Goal: Information Seeking & Learning: Learn about a topic

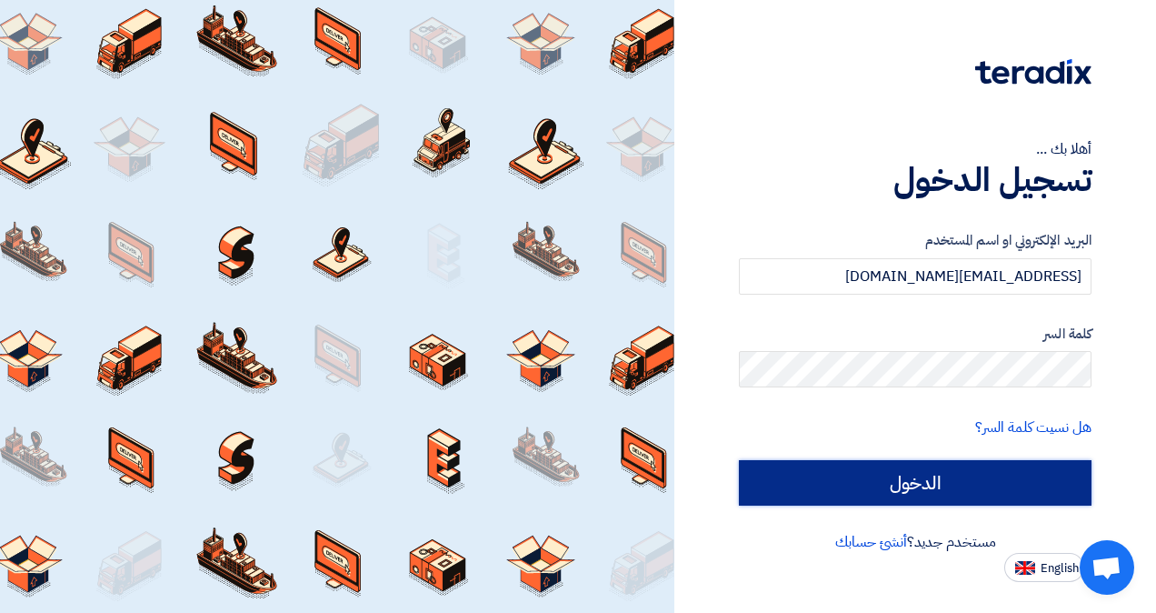
click at [844, 465] on input "الدخول" at bounding box center [915, 482] width 353 height 45
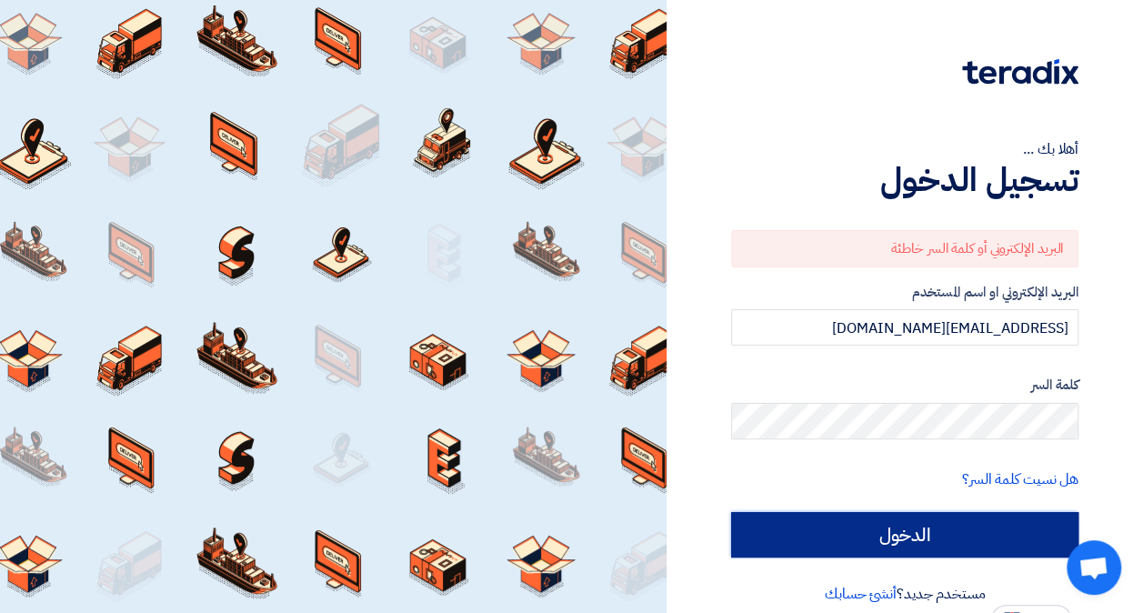
click at [785, 529] on input "الدخول" at bounding box center [904, 534] width 347 height 45
click at [893, 518] on input "الدخول" at bounding box center [904, 534] width 347 height 45
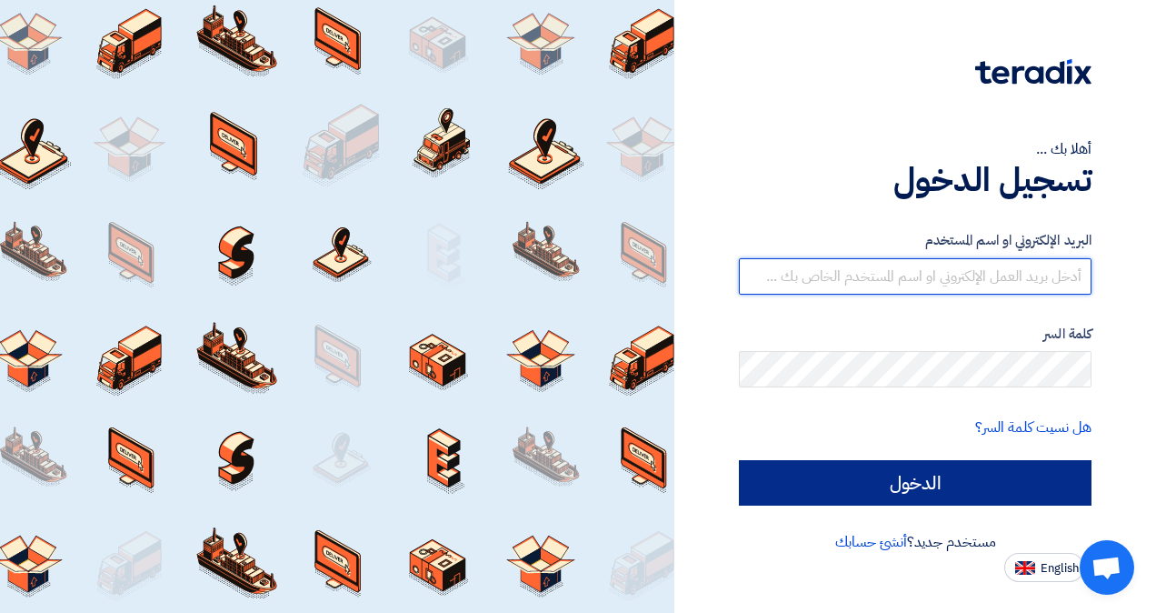
type input "[EMAIL_ADDRESS][DOMAIN_NAME]"
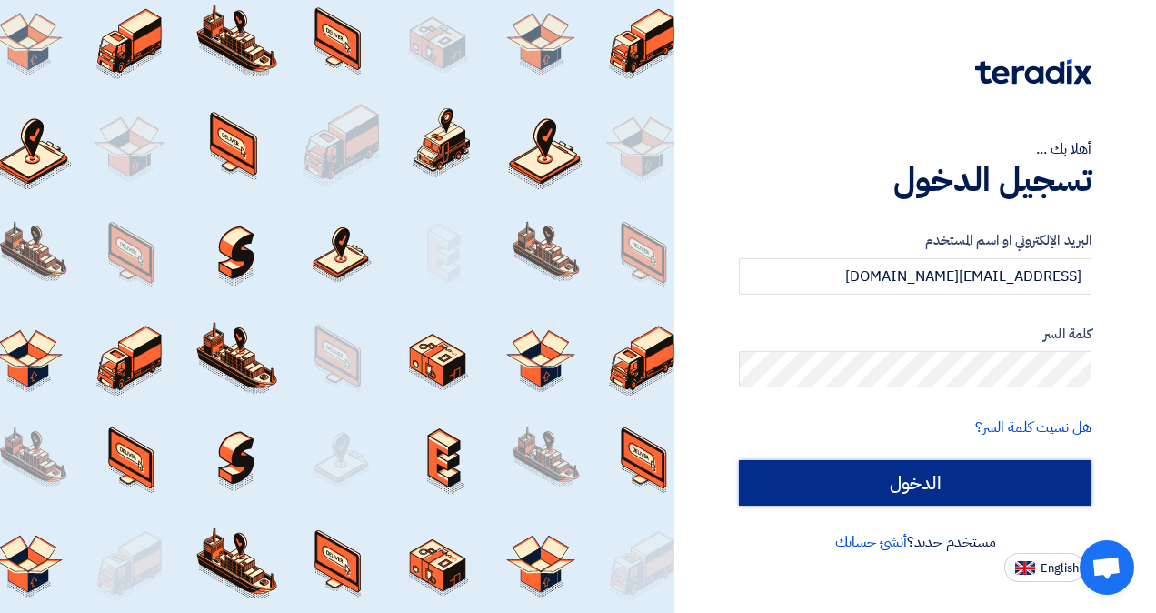
click at [880, 474] on input "الدخول" at bounding box center [915, 482] width 353 height 45
type input "Sign in"
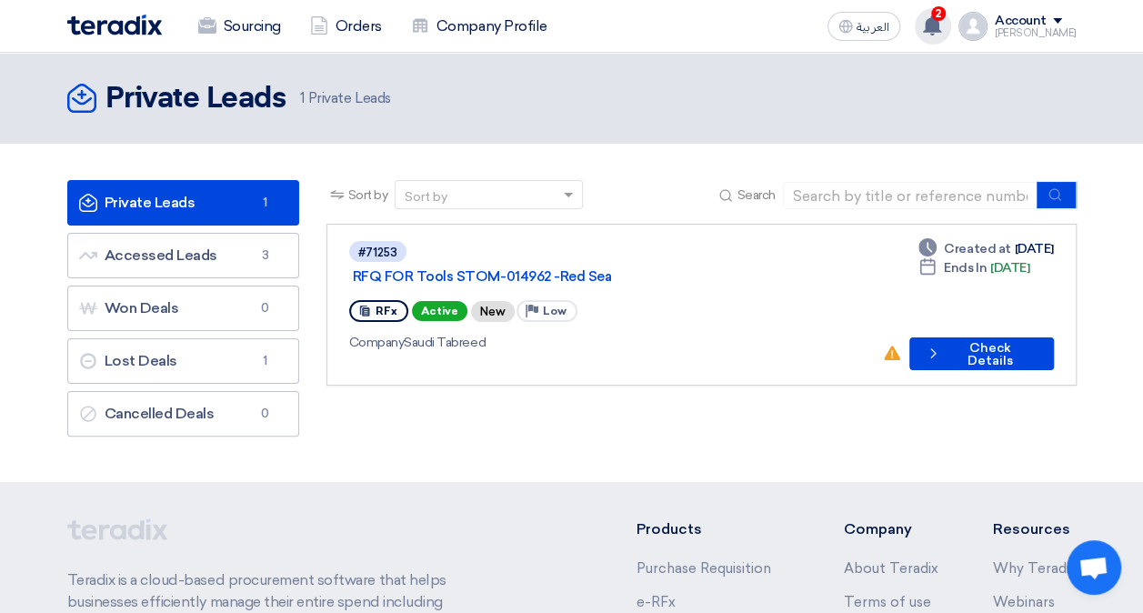
click at [941, 27] on use at bounding box center [932, 25] width 18 height 20
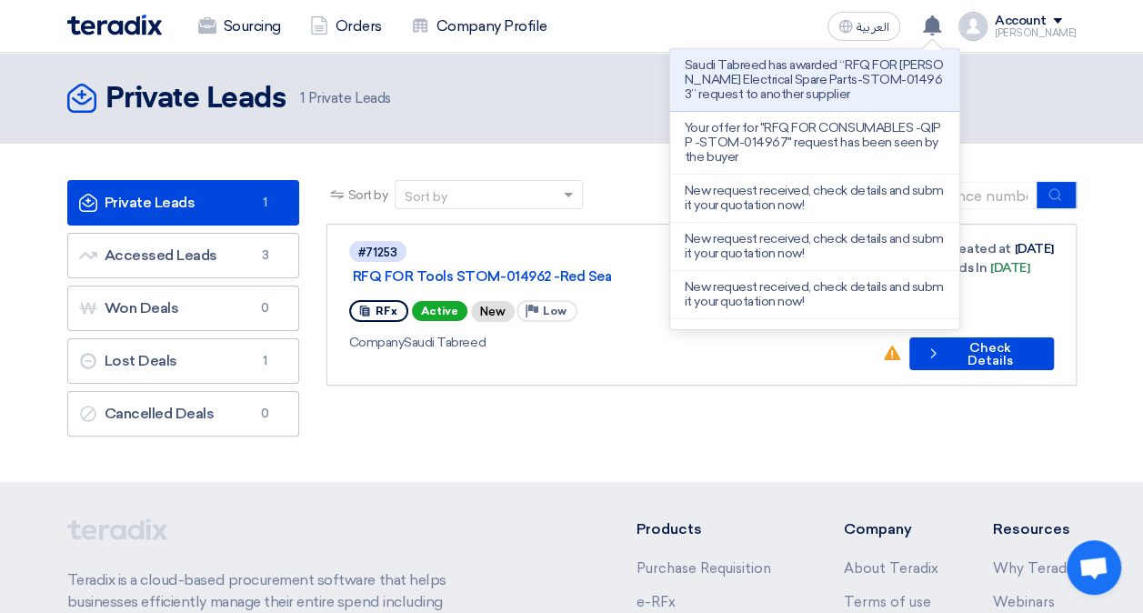
click at [855, 85] on p "Saudi Tabreed has awarded “RFQ FOR [PERSON_NAME] Electrical Spare Parts-STOM-01…" at bounding box center [814, 80] width 260 height 44
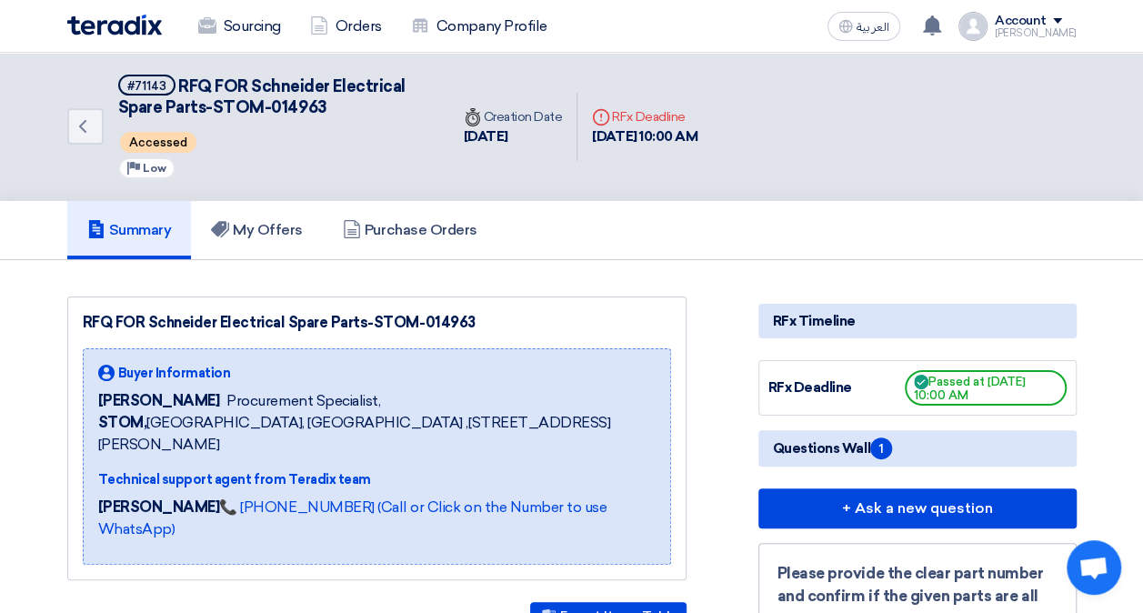
click at [93, 27] on img at bounding box center [114, 25] width 95 height 21
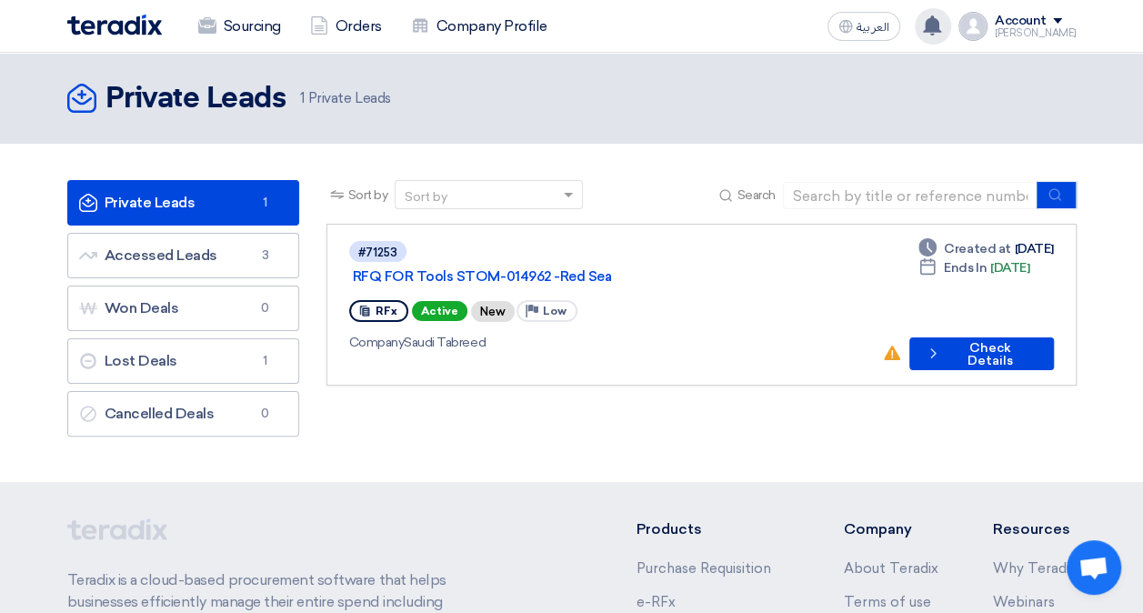
click at [943, 39] on div "Saudi Tabreed has awarded “RFQ FOR [PERSON_NAME] Electrical Spare Parts-STOM-01…" at bounding box center [932, 26] width 36 height 36
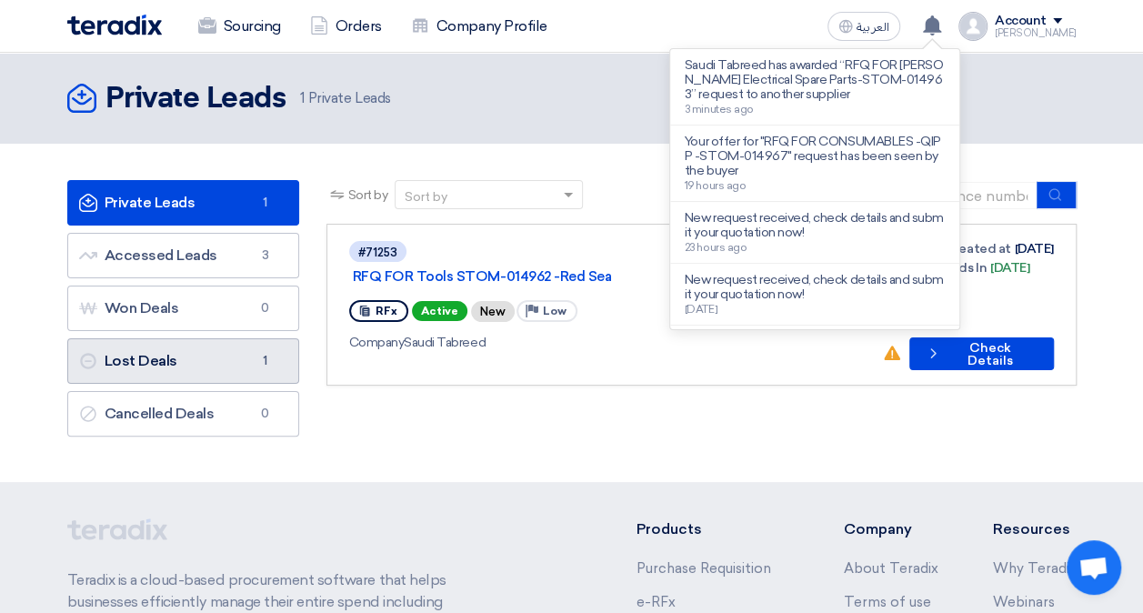
click at [223, 357] on link "Lost Deals Lost Deals 1" at bounding box center [183, 360] width 232 height 45
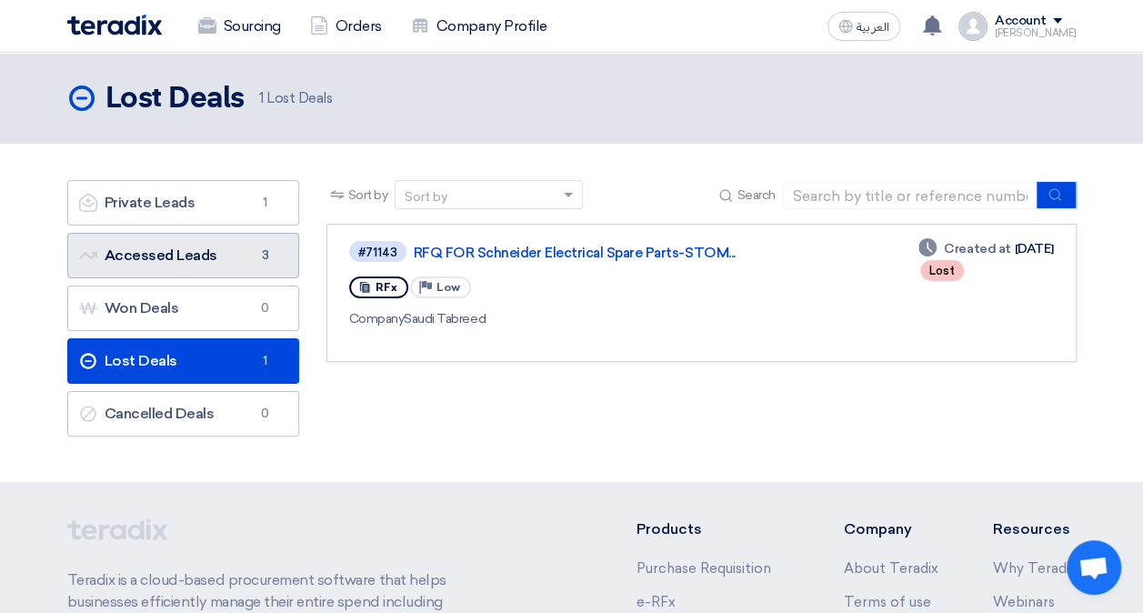
click at [205, 257] on link "Accessed Leads Accessed Leads 3" at bounding box center [183, 255] width 232 height 45
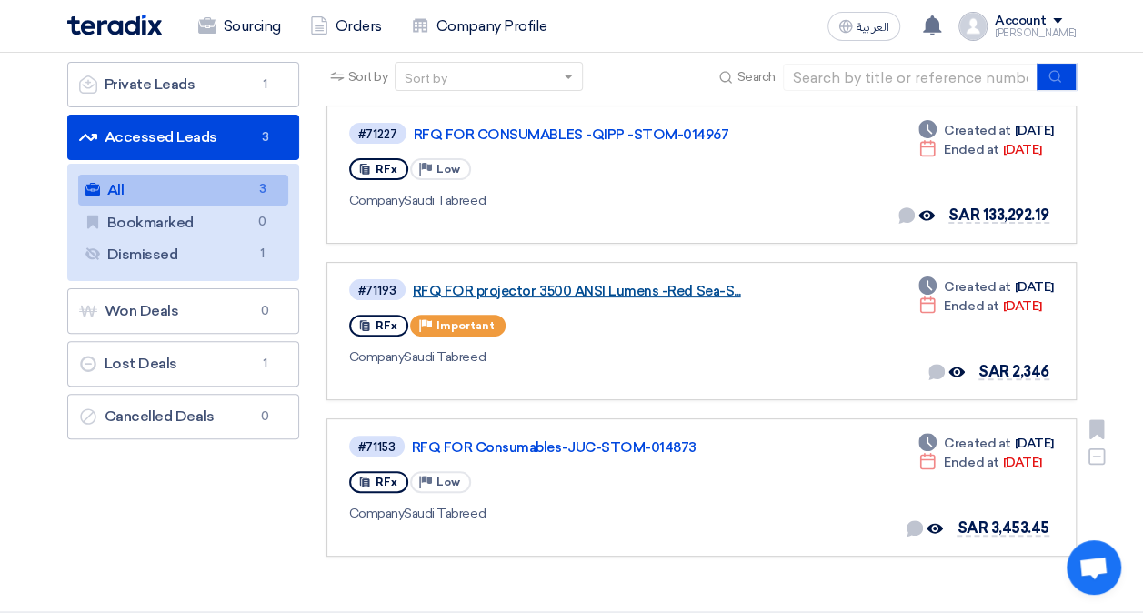
scroll to position [91, 0]
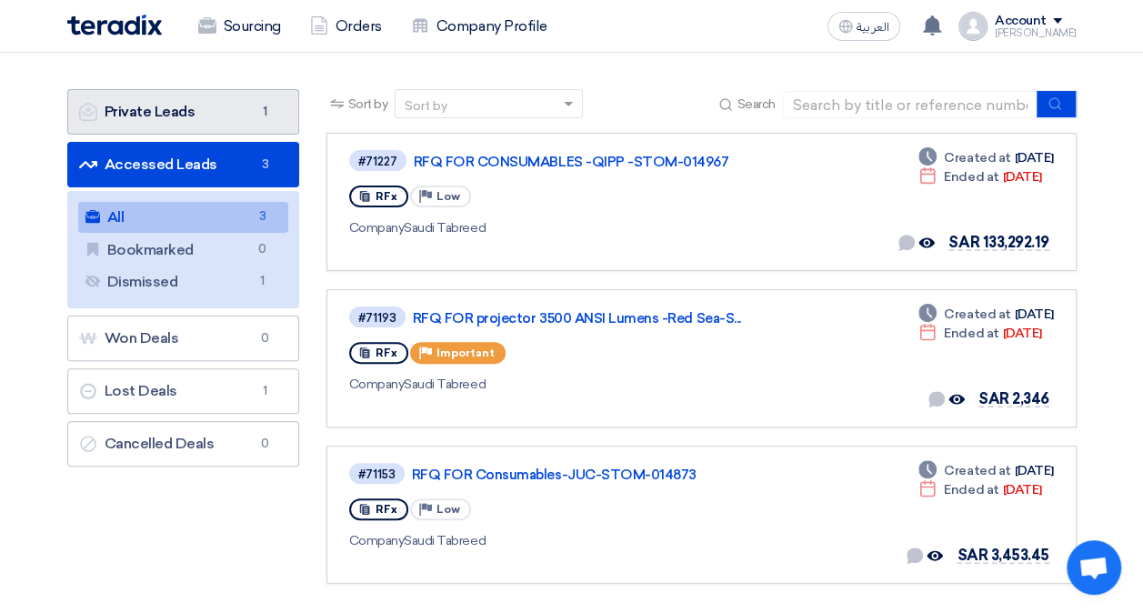
click at [240, 105] on link "Private Leads Private Leads 1" at bounding box center [183, 111] width 232 height 45
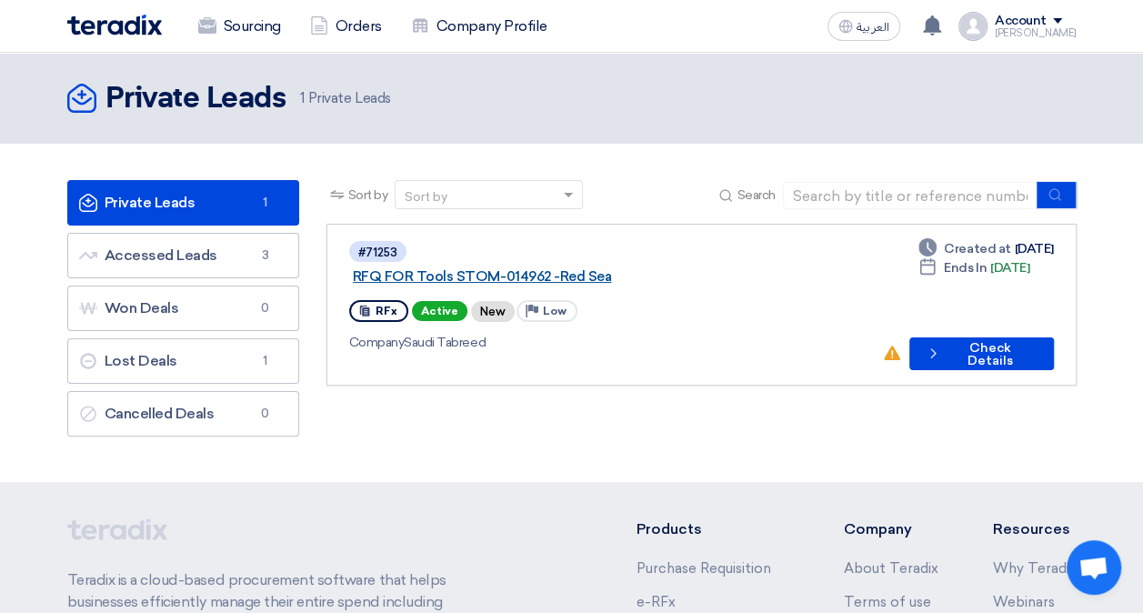
click at [534, 268] on link "RFQ FOR Tools STOM-014962 -Red Sea" at bounding box center [580, 276] width 454 height 16
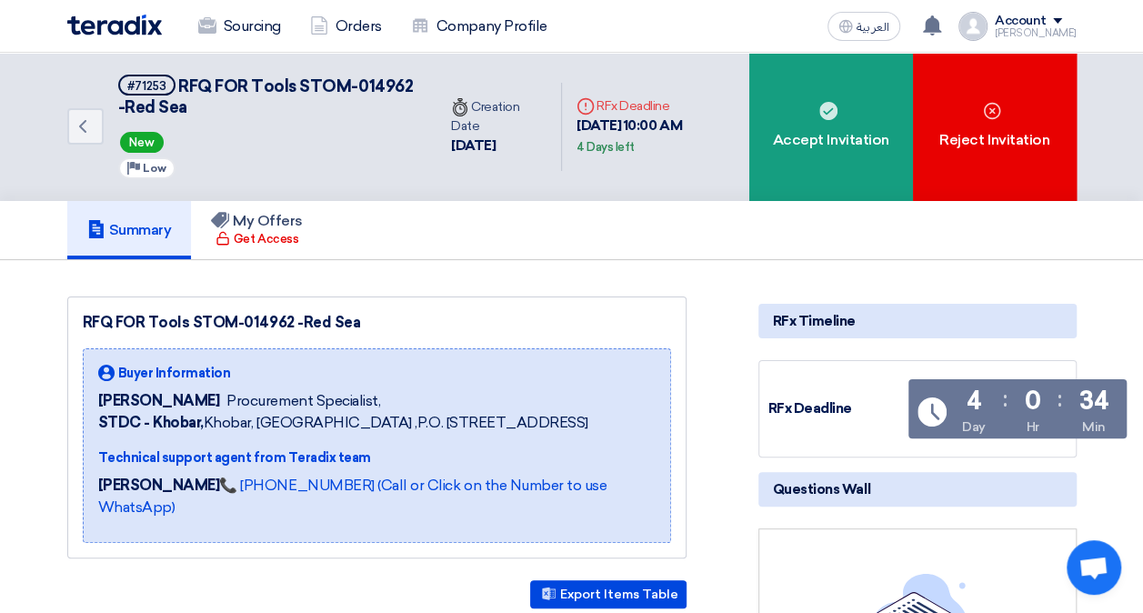
click at [93, 18] on img at bounding box center [114, 25] width 95 height 21
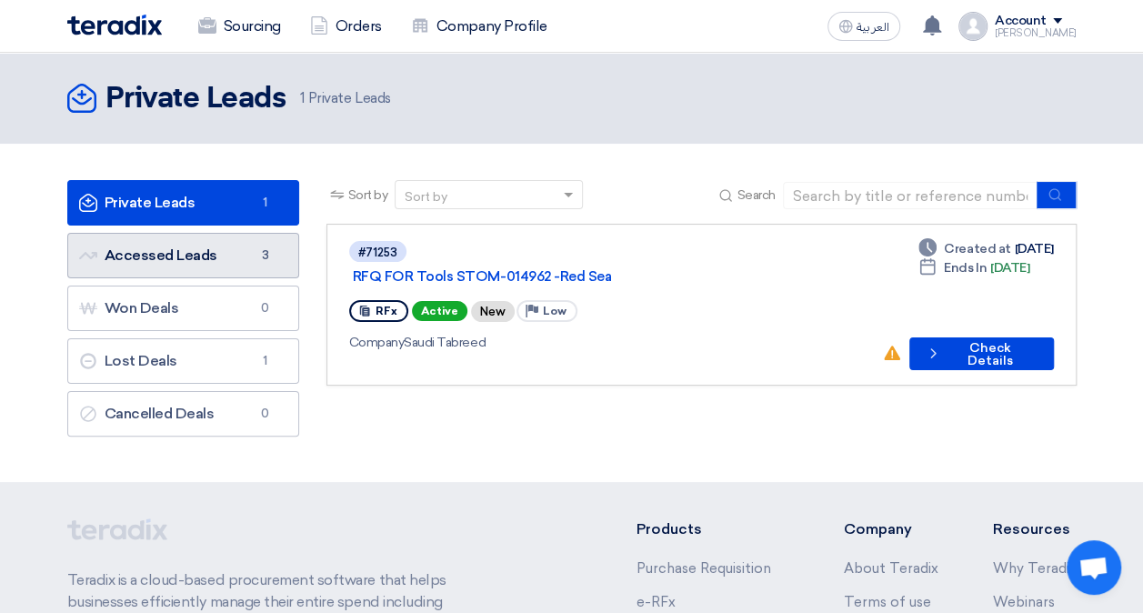
click at [227, 250] on link "Accessed Leads Accessed Leads 3" at bounding box center [183, 255] width 232 height 45
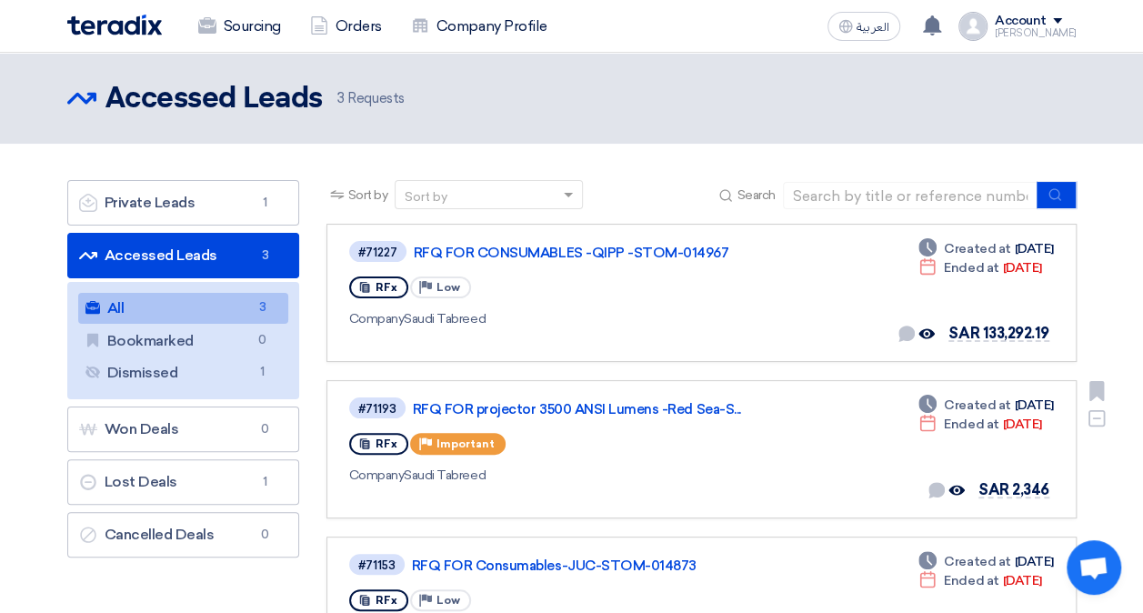
scroll to position [91, 0]
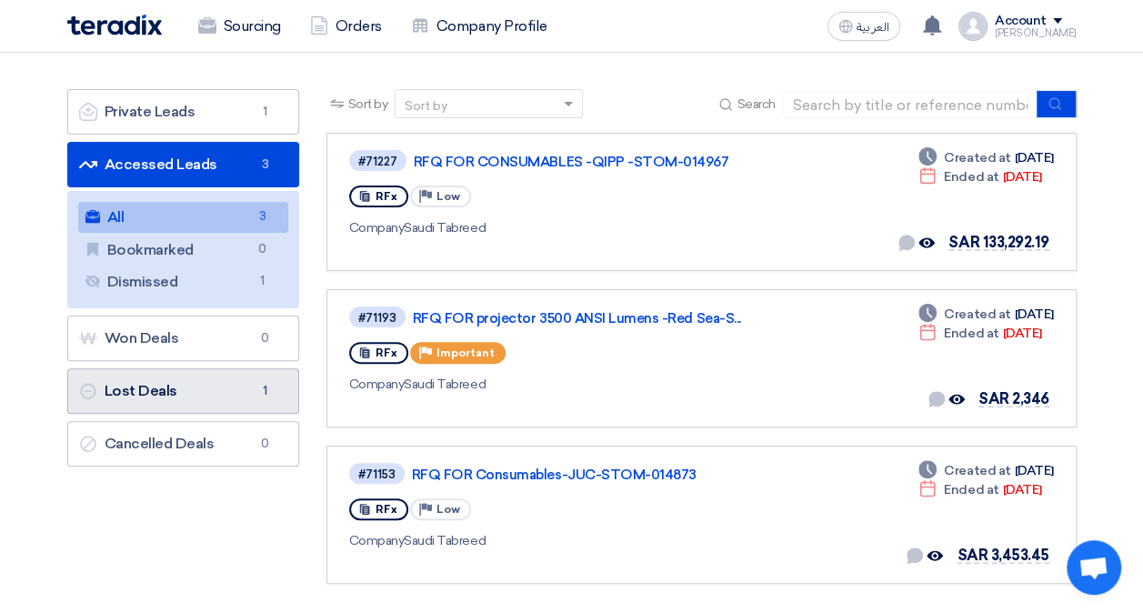
click at [230, 383] on link "Lost Deals Lost Deals 1" at bounding box center [183, 390] width 232 height 45
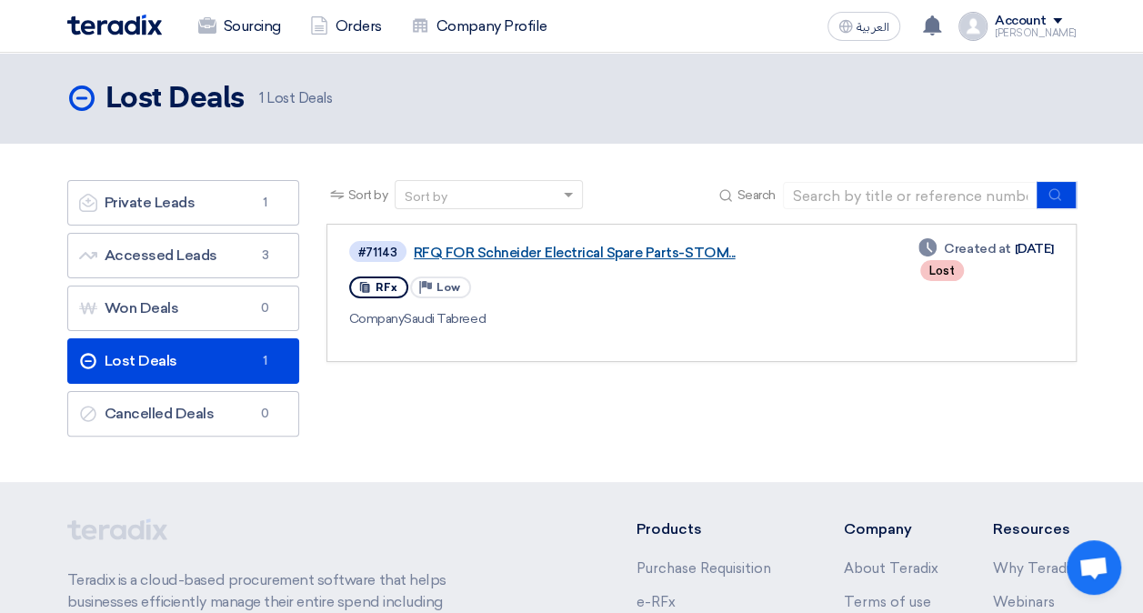
click at [582, 245] on link "RFQ FOR Schneider Electrical Spare Parts-STOM..." at bounding box center [641, 253] width 454 height 16
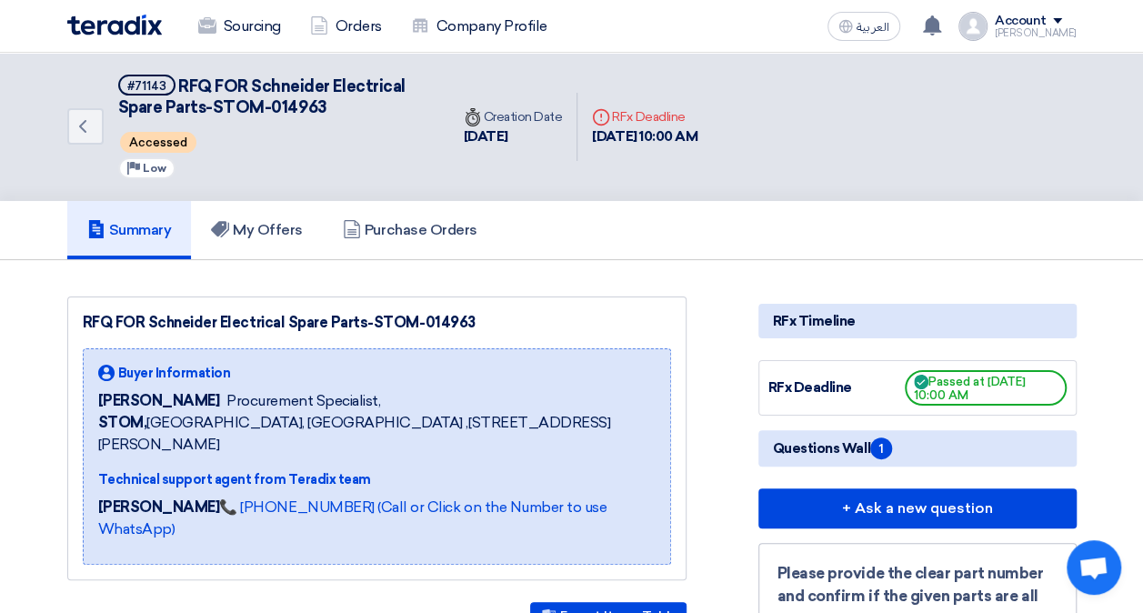
scroll to position [91, 0]
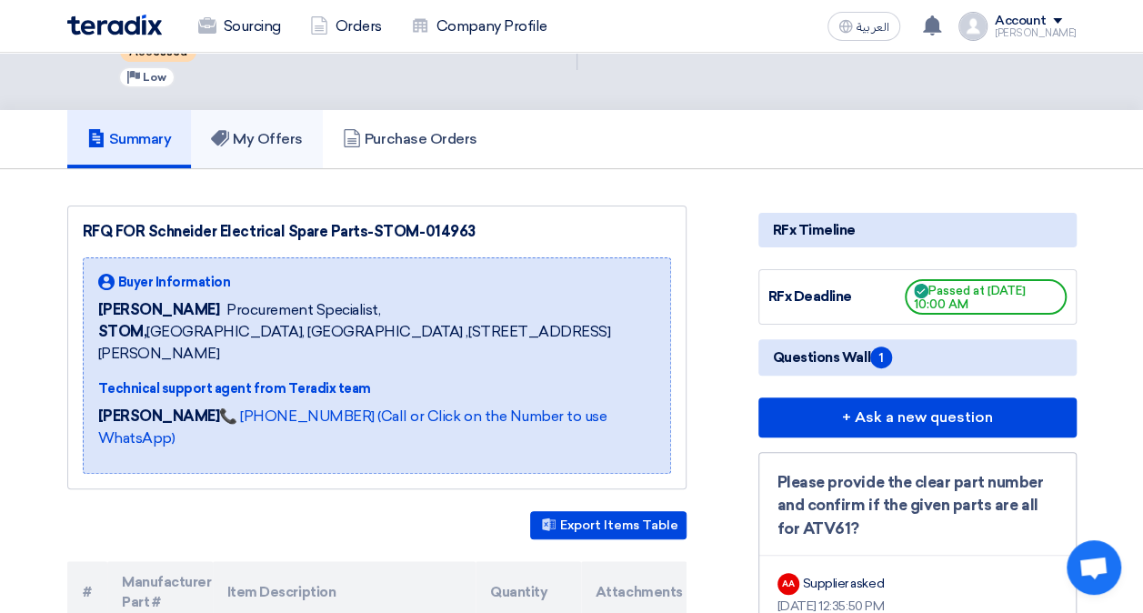
click at [251, 141] on h5 "My Offers" at bounding box center [257, 139] width 92 height 18
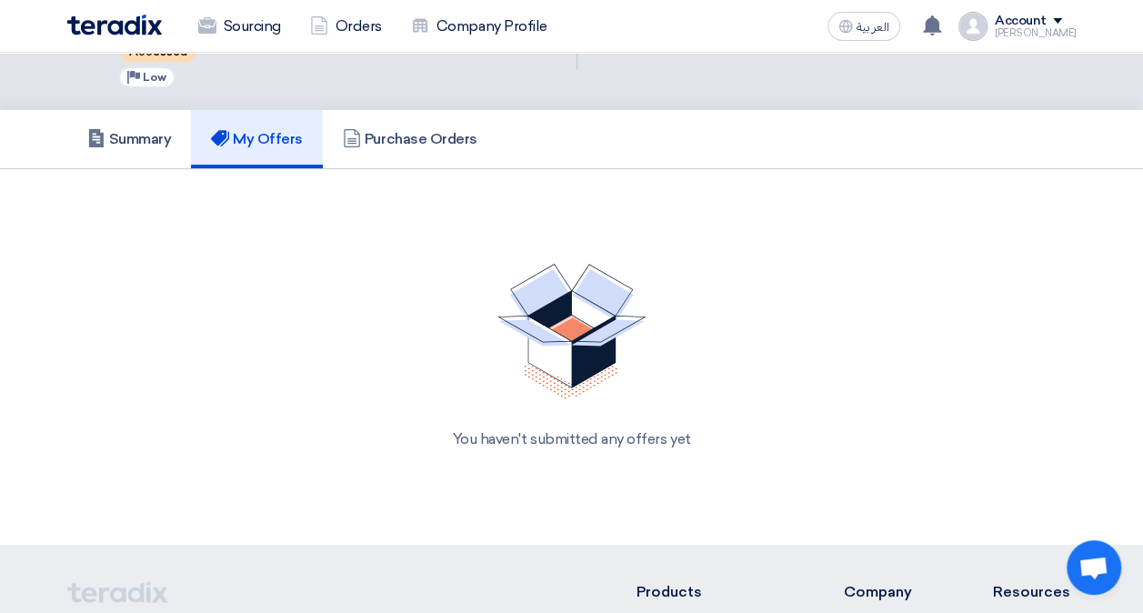
click at [90, 29] on img at bounding box center [114, 25] width 95 height 21
